Goal: Information Seeking & Learning: Learn about a topic

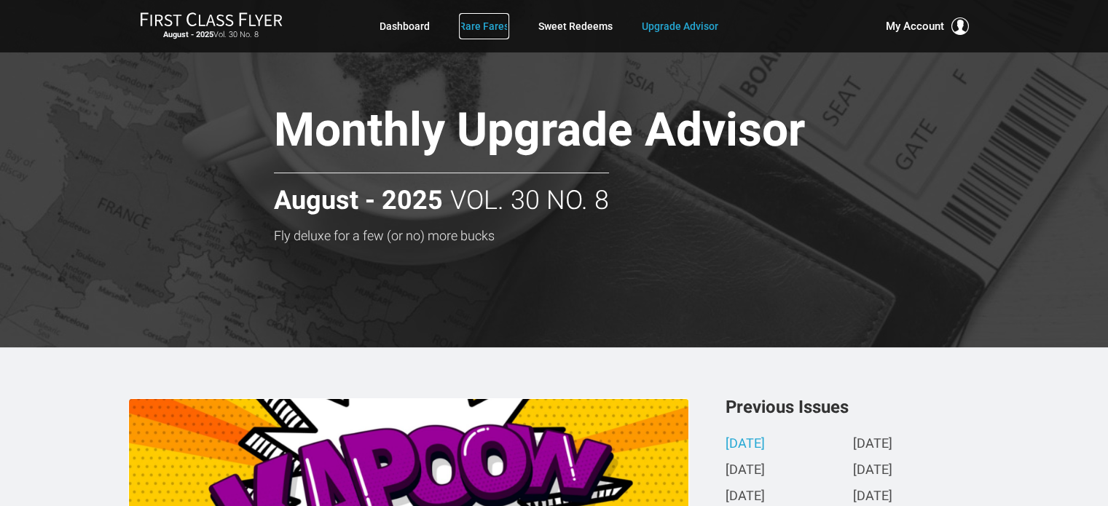
click at [487, 23] on link "Rare Fares" at bounding box center [484, 26] width 50 height 26
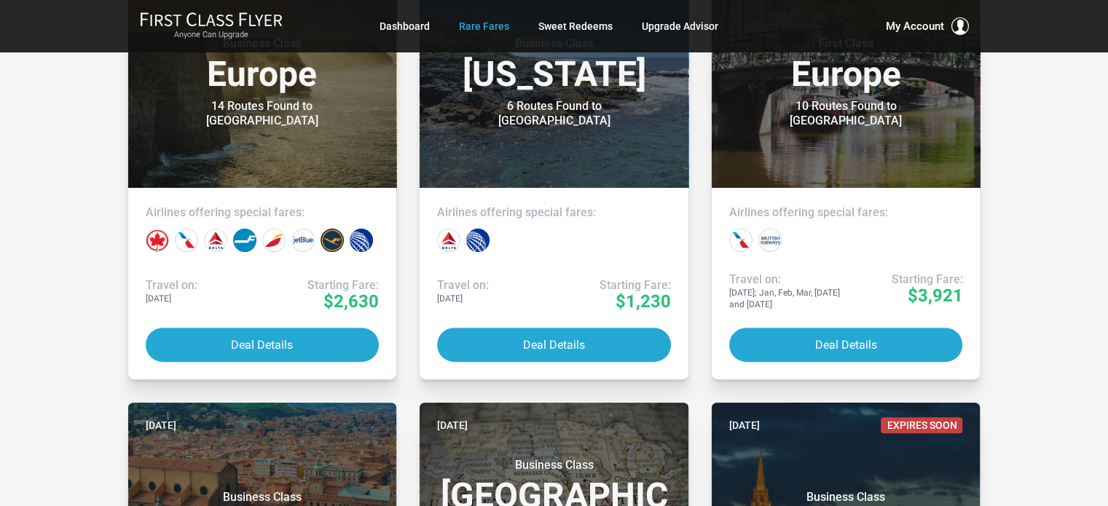
scroll to position [445, 0]
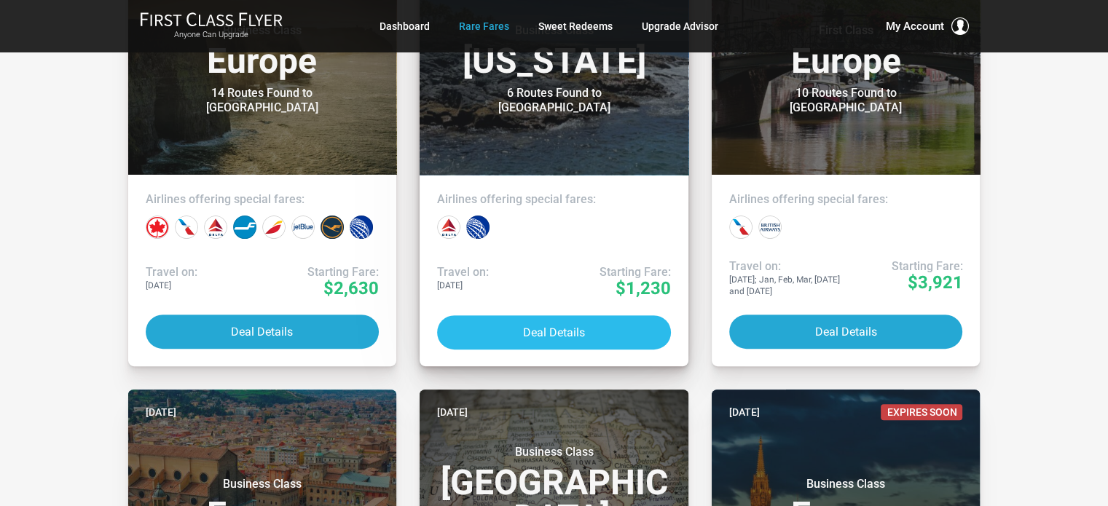
click at [594, 333] on button "Deal Details" at bounding box center [554, 333] width 234 height 34
